Goal: Navigation & Orientation: Understand site structure

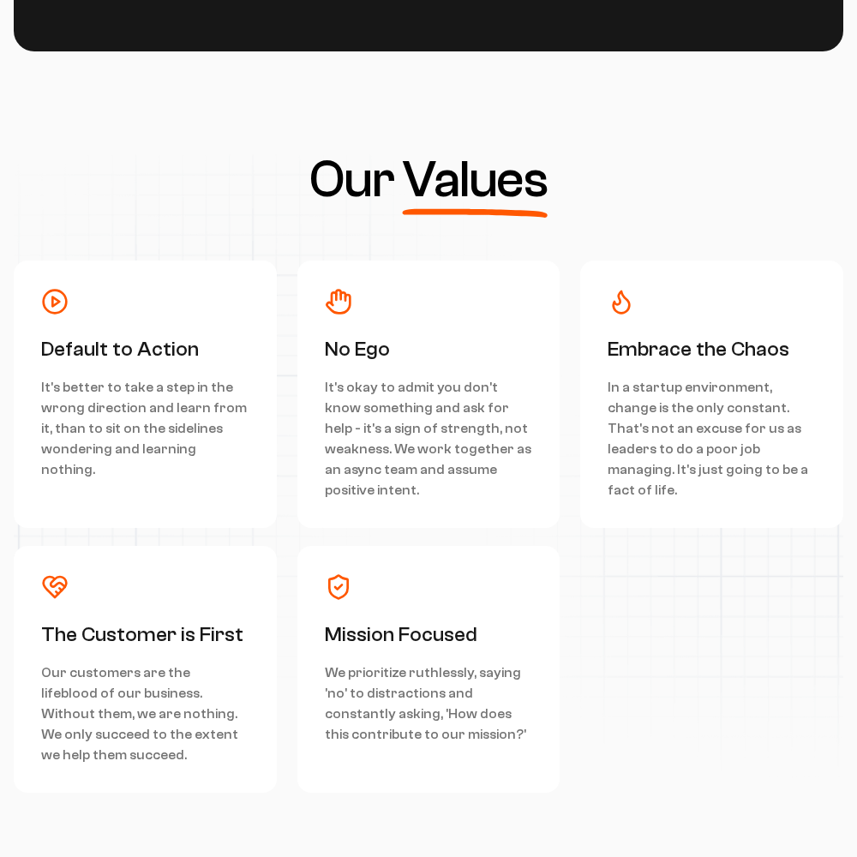
scroll to position [7712, 0]
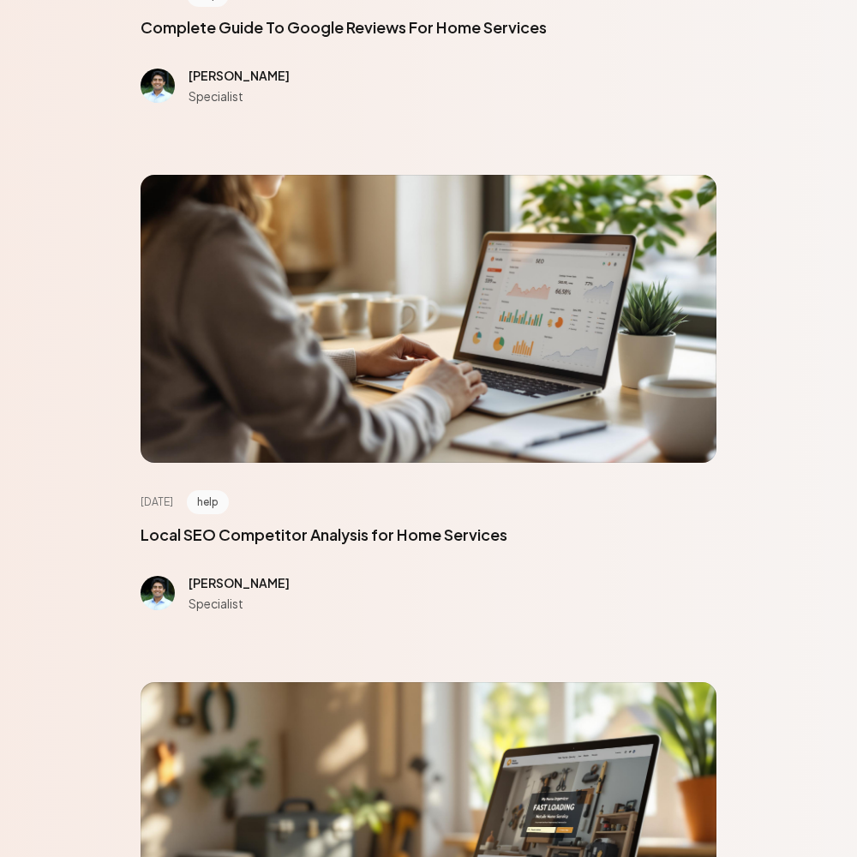
scroll to position [7712, 0]
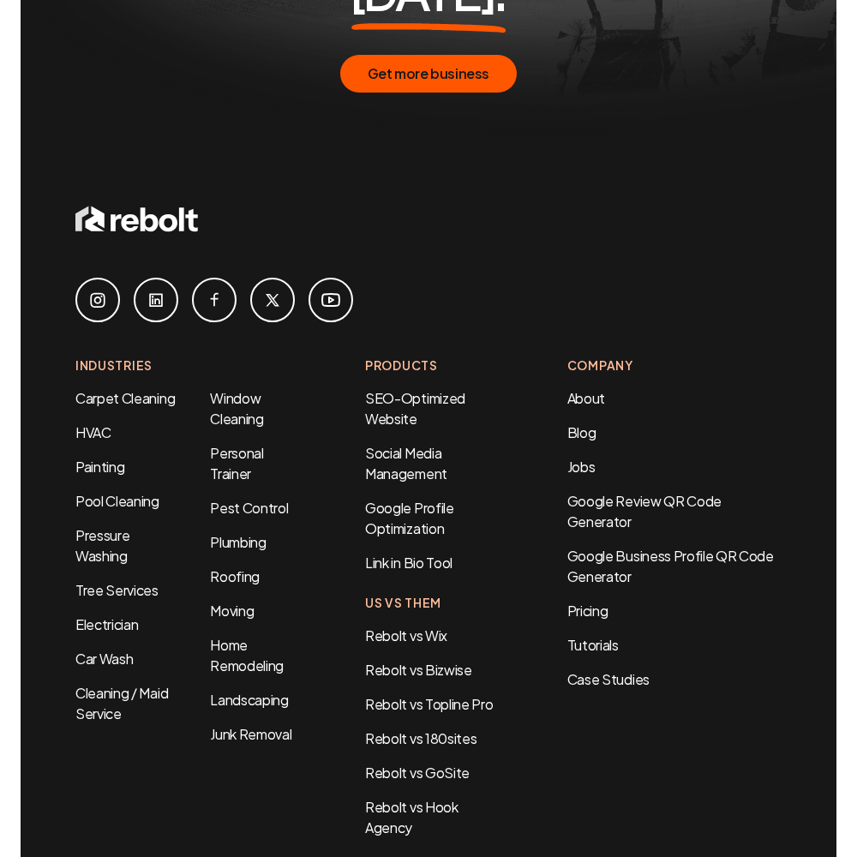
scroll to position [1006, 0]
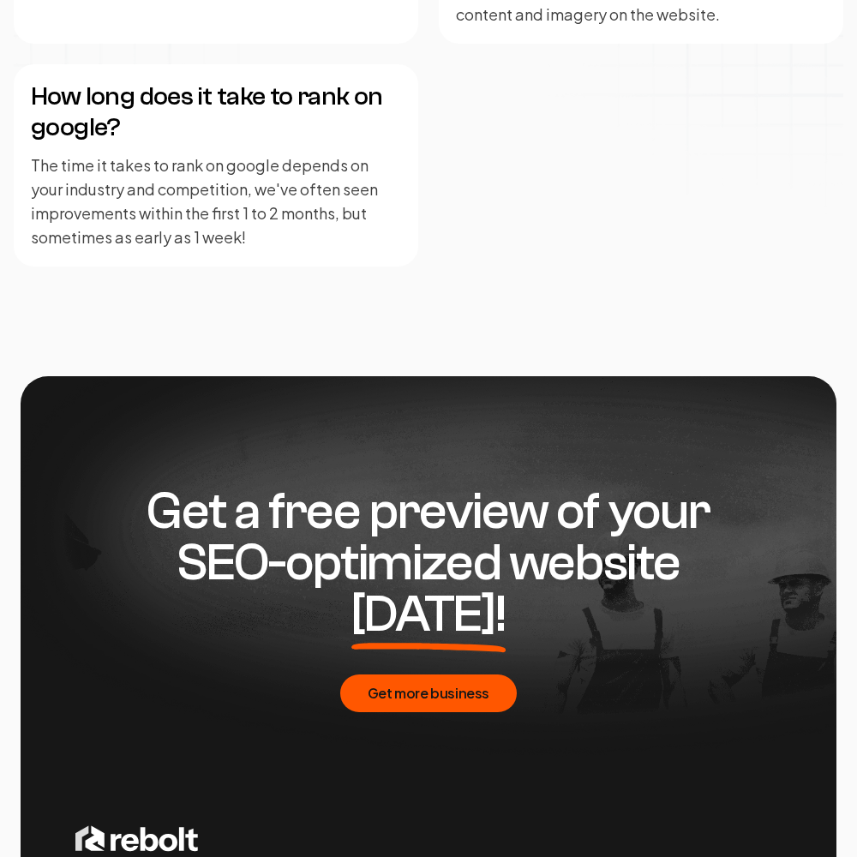
scroll to position [4172, 0]
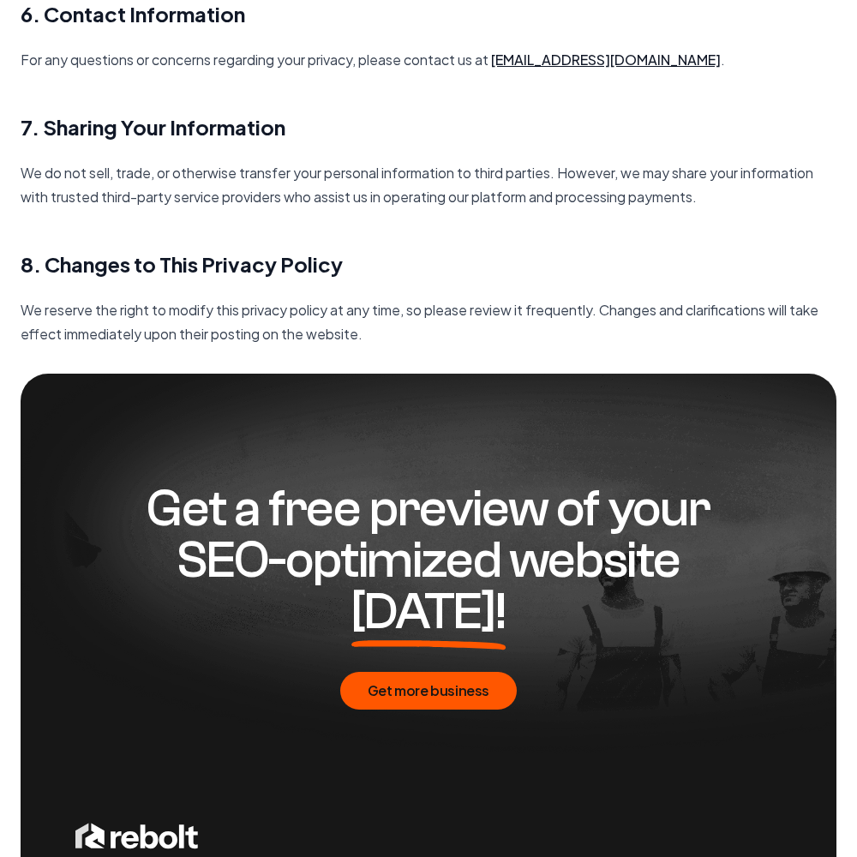
scroll to position [2480, 0]
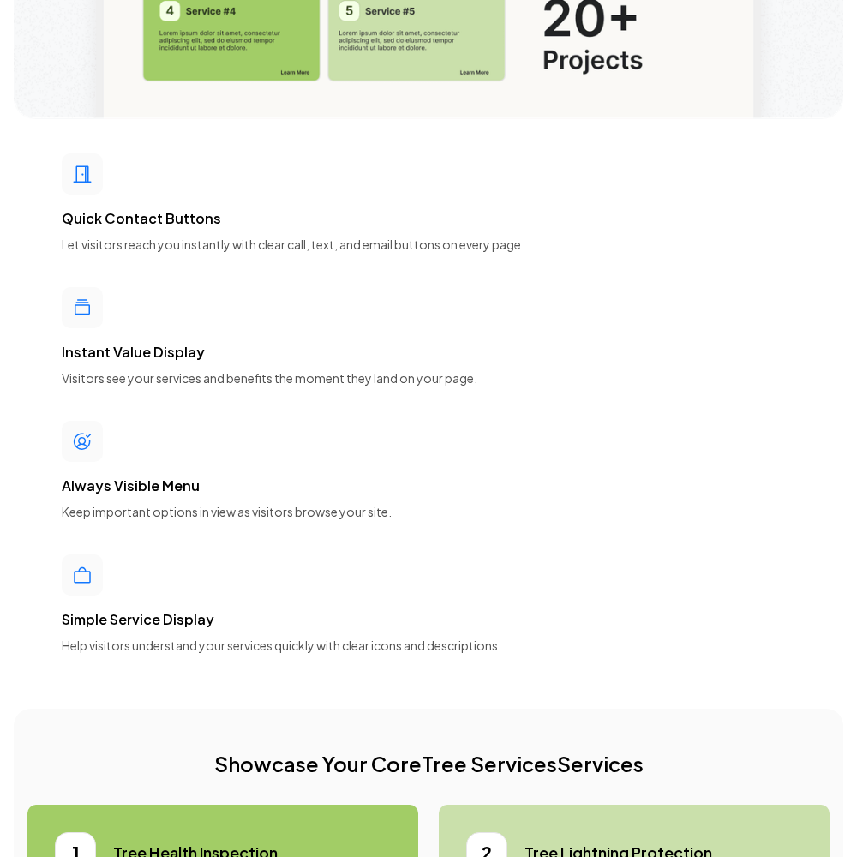
scroll to position [7712, 0]
